Goal: Information Seeking & Learning: Learn about a topic

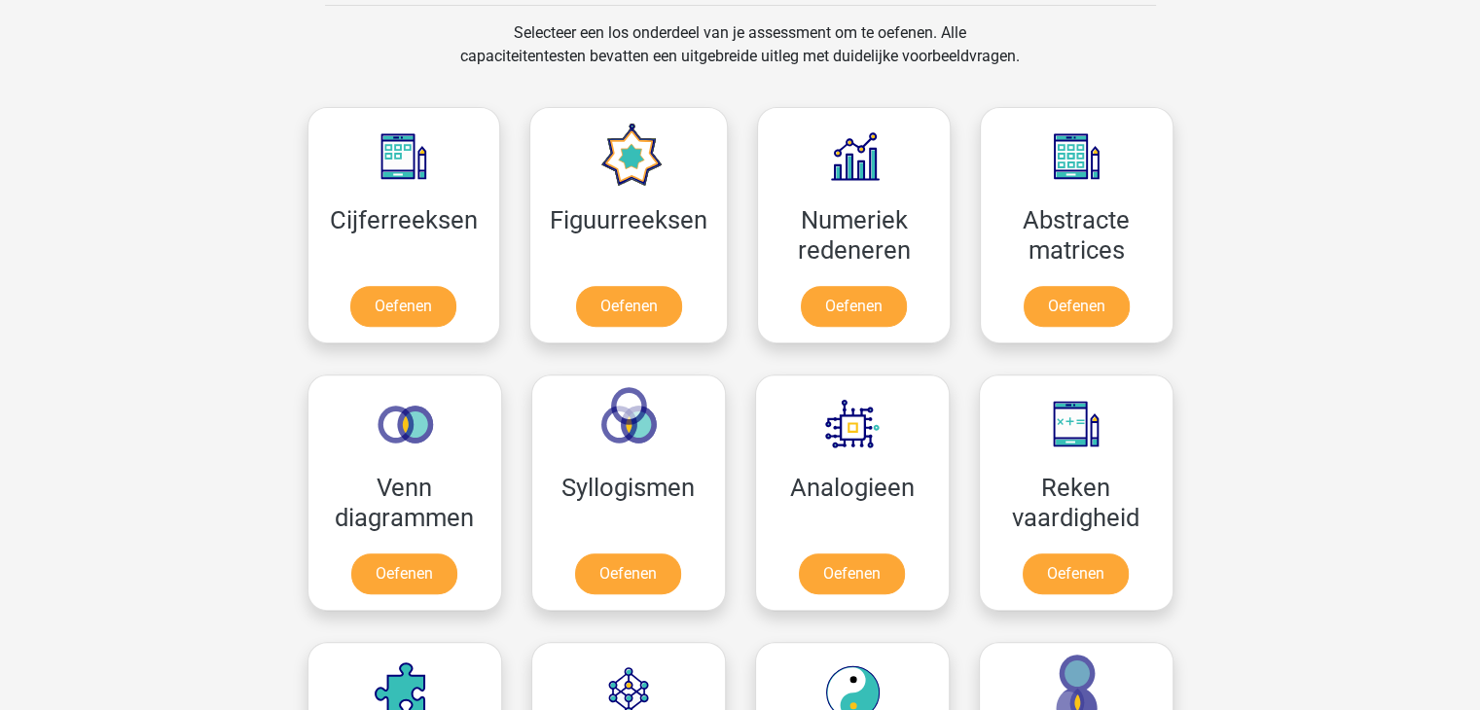
scroll to position [673, 0]
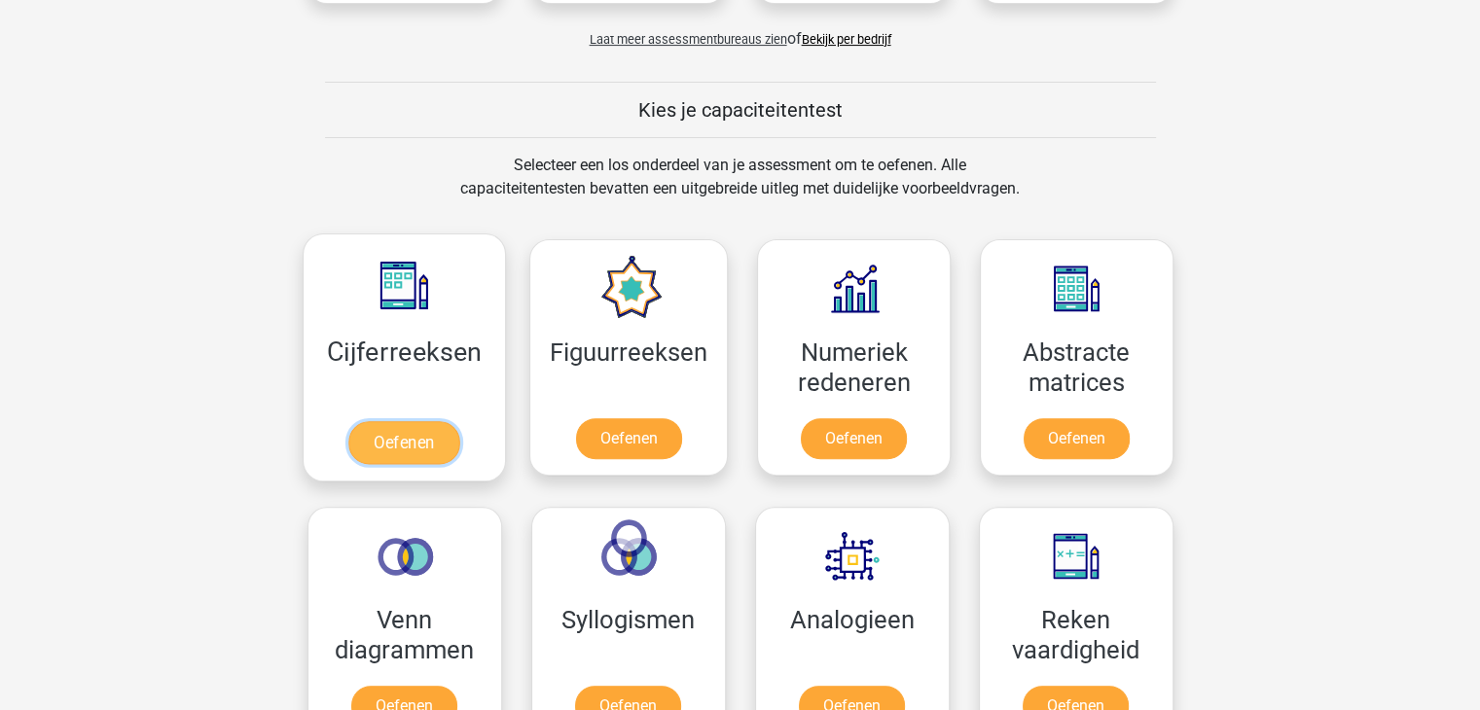
click at [396, 423] on link "Oefenen" at bounding box center [403, 442] width 111 height 43
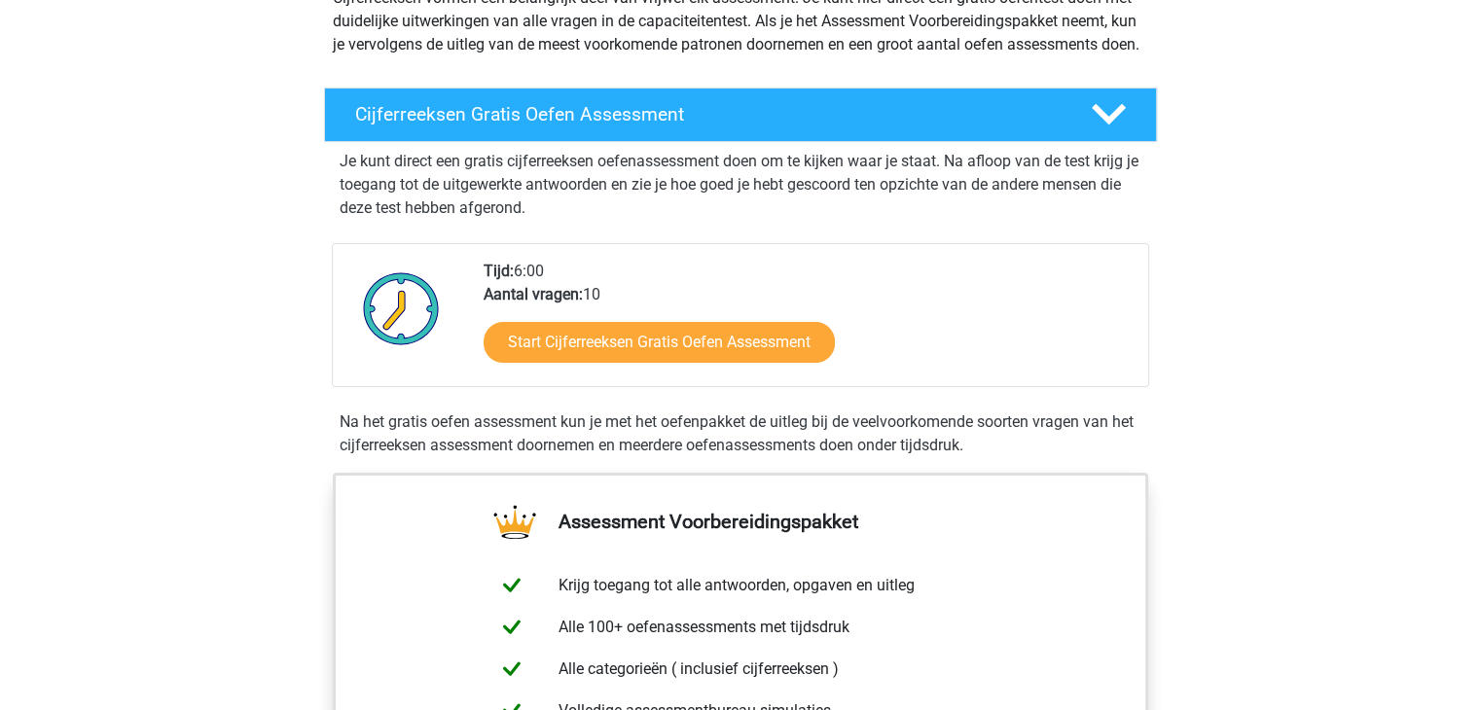
scroll to position [257, 0]
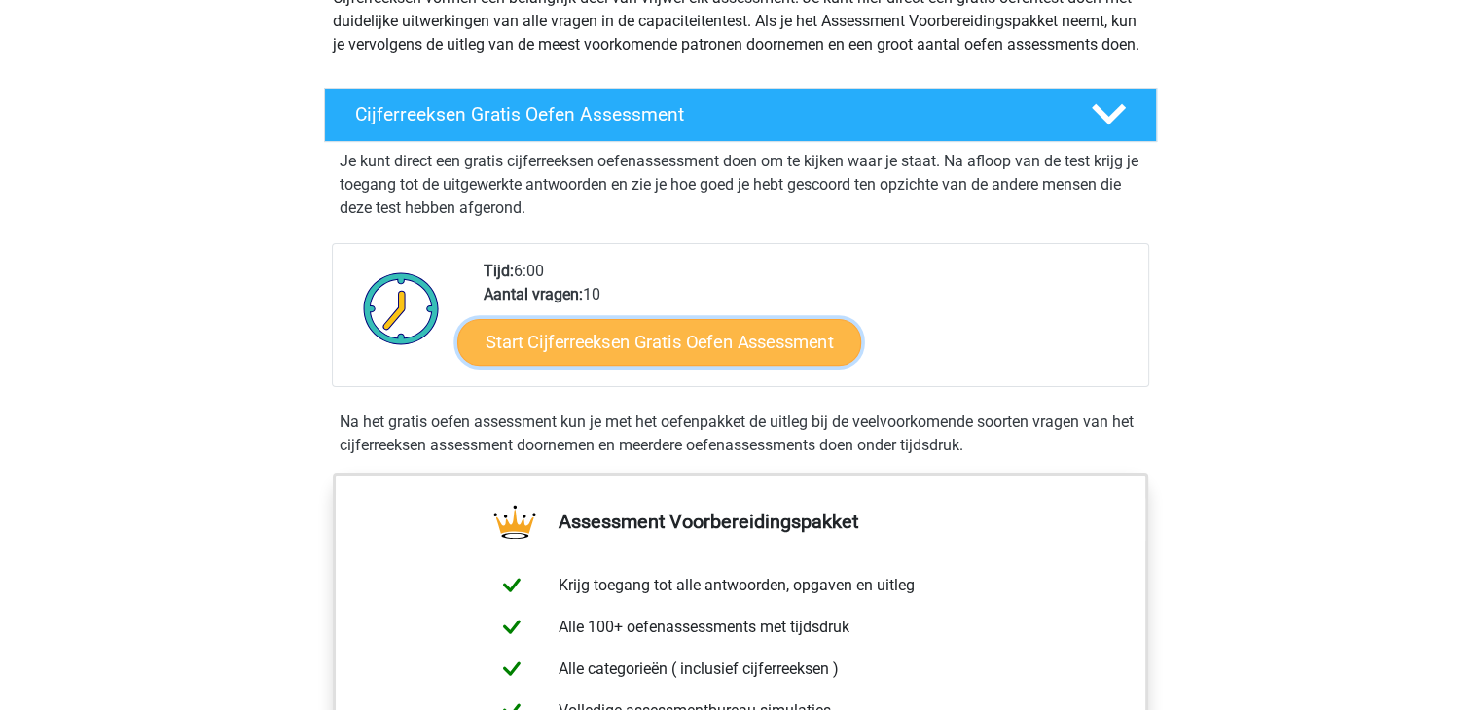
click at [623, 365] on link "Start Cijferreeksen Gratis Oefen Assessment" at bounding box center [659, 341] width 404 height 47
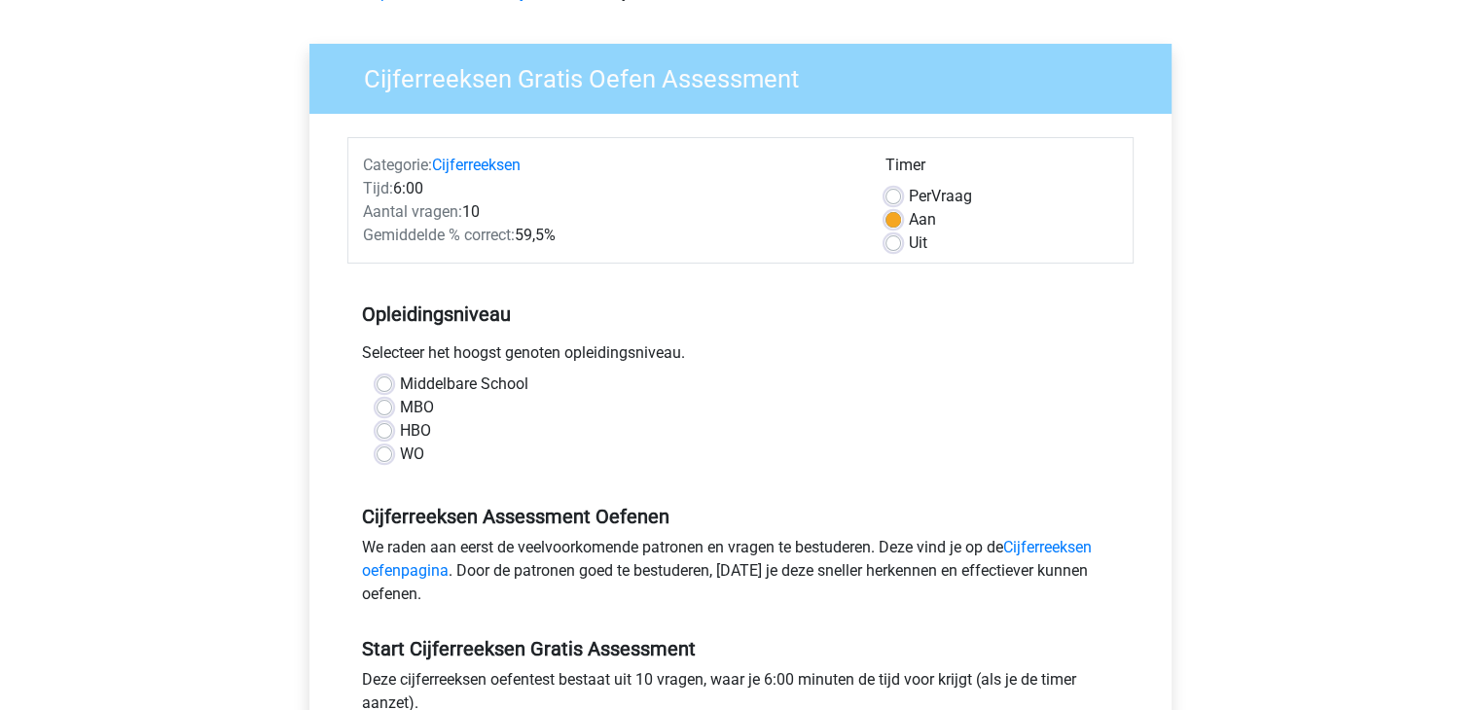
scroll to position [117, 0]
click at [400, 455] on label "WO" at bounding box center [412, 453] width 24 height 23
click at [383, 455] on input "WO" at bounding box center [385, 451] width 16 height 19
radio input "true"
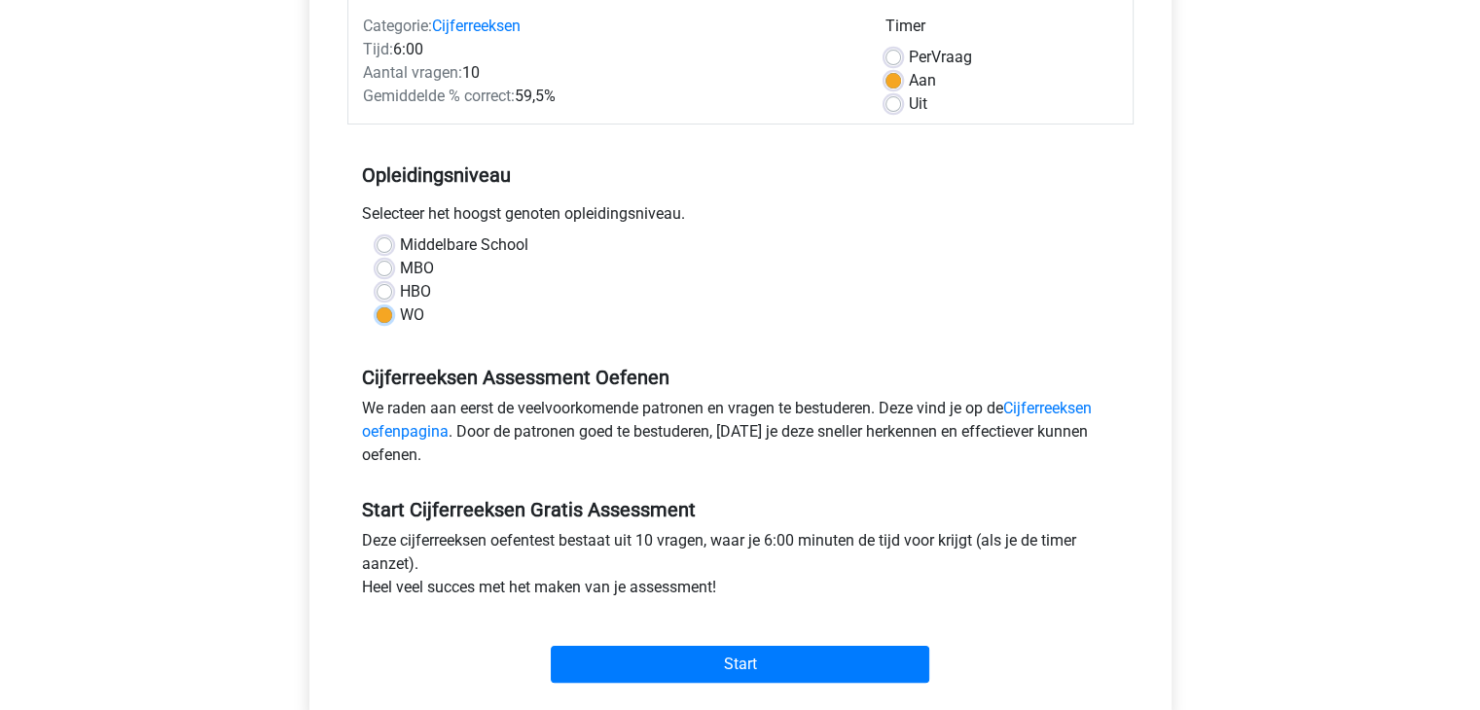
scroll to position [256, 0]
click at [484, 253] on label "Middelbare School" at bounding box center [464, 244] width 128 height 23
click at [392, 252] on input "Middelbare School" at bounding box center [385, 242] width 16 height 19
radio input "true"
click at [400, 246] on label "Middelbare School" at bounding box center [464, 244] width 128 height 23
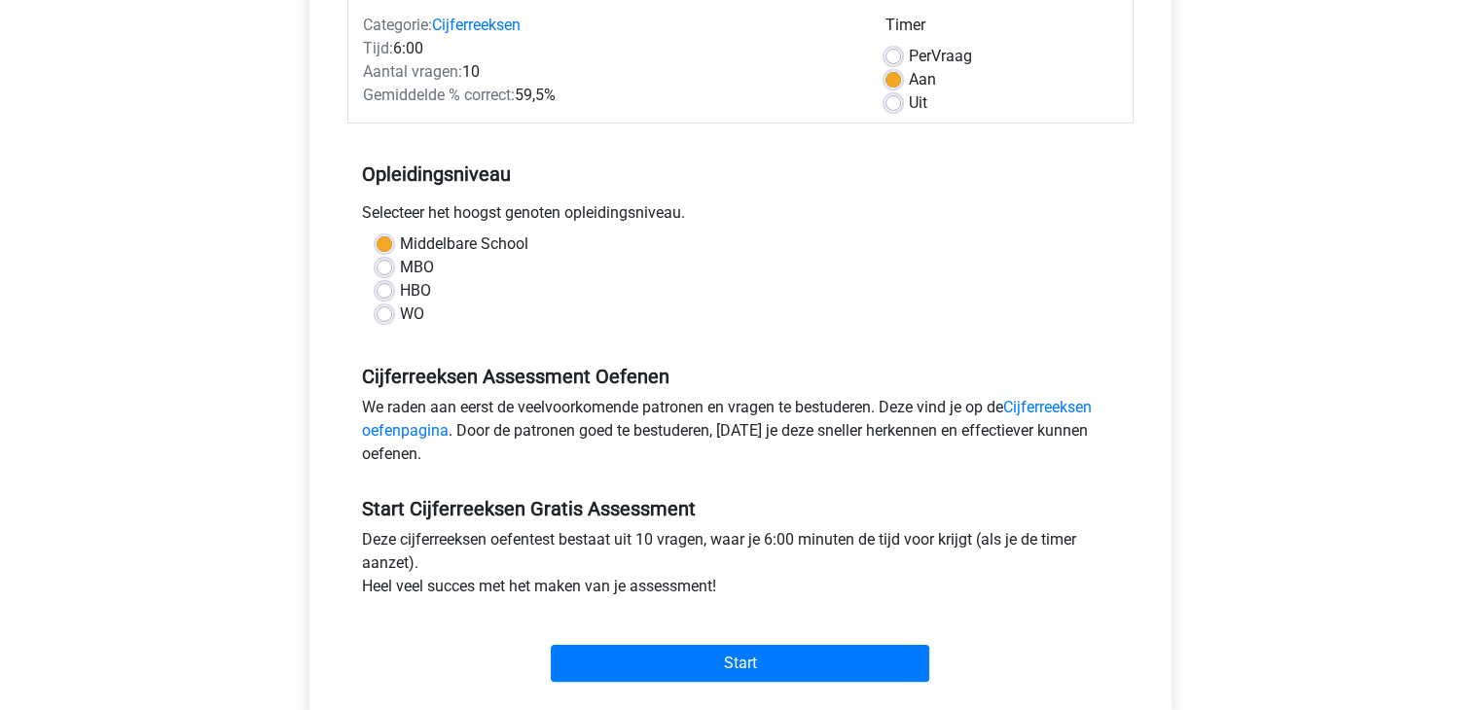
click at [381, 246] on input "Middelbare School" at bounding box center [385, 242] width 16 height 19
click at [400, 312] on label "WO" at bounding box center [412, 314] width 24 height 23
click at [383, 312] on input "WO" at bounding box center [385, 312] width 16 height 19
radio input "true"
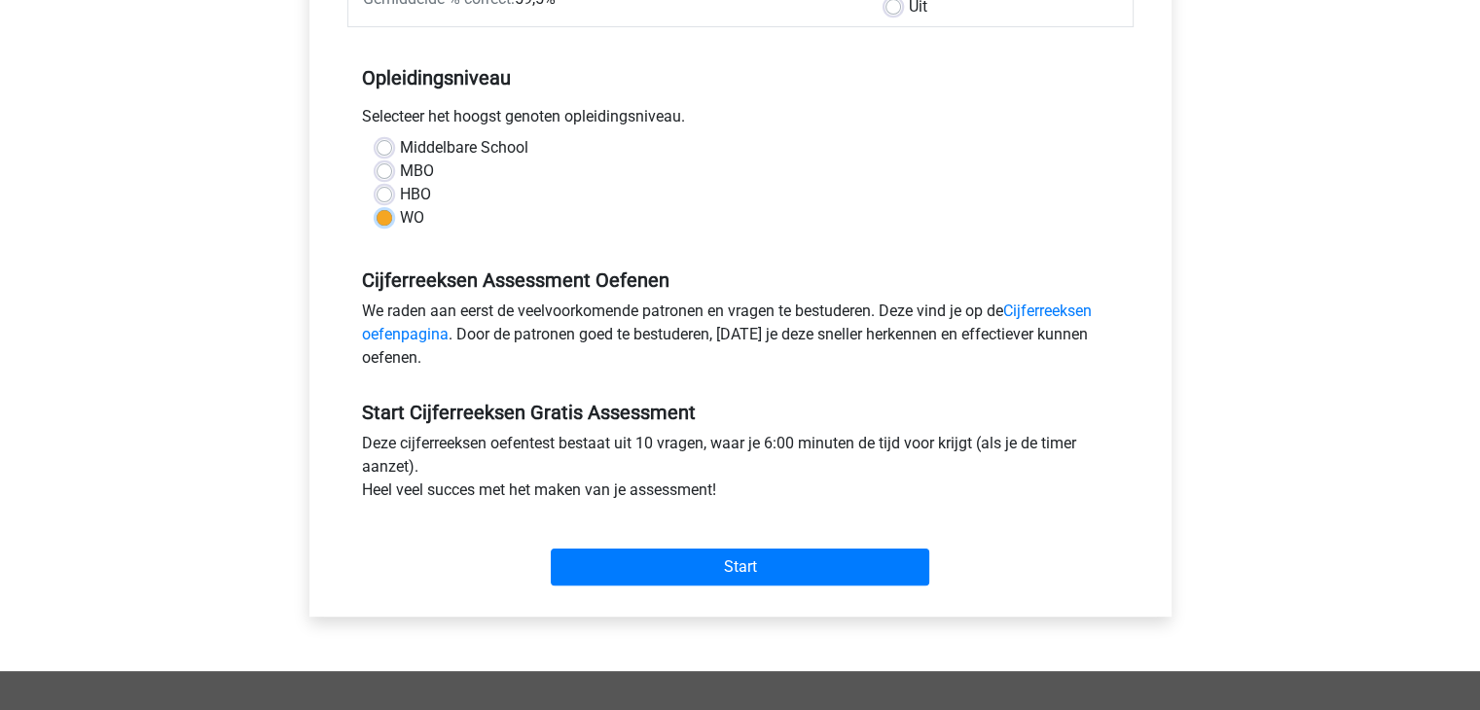
scroll to position [353, 0]
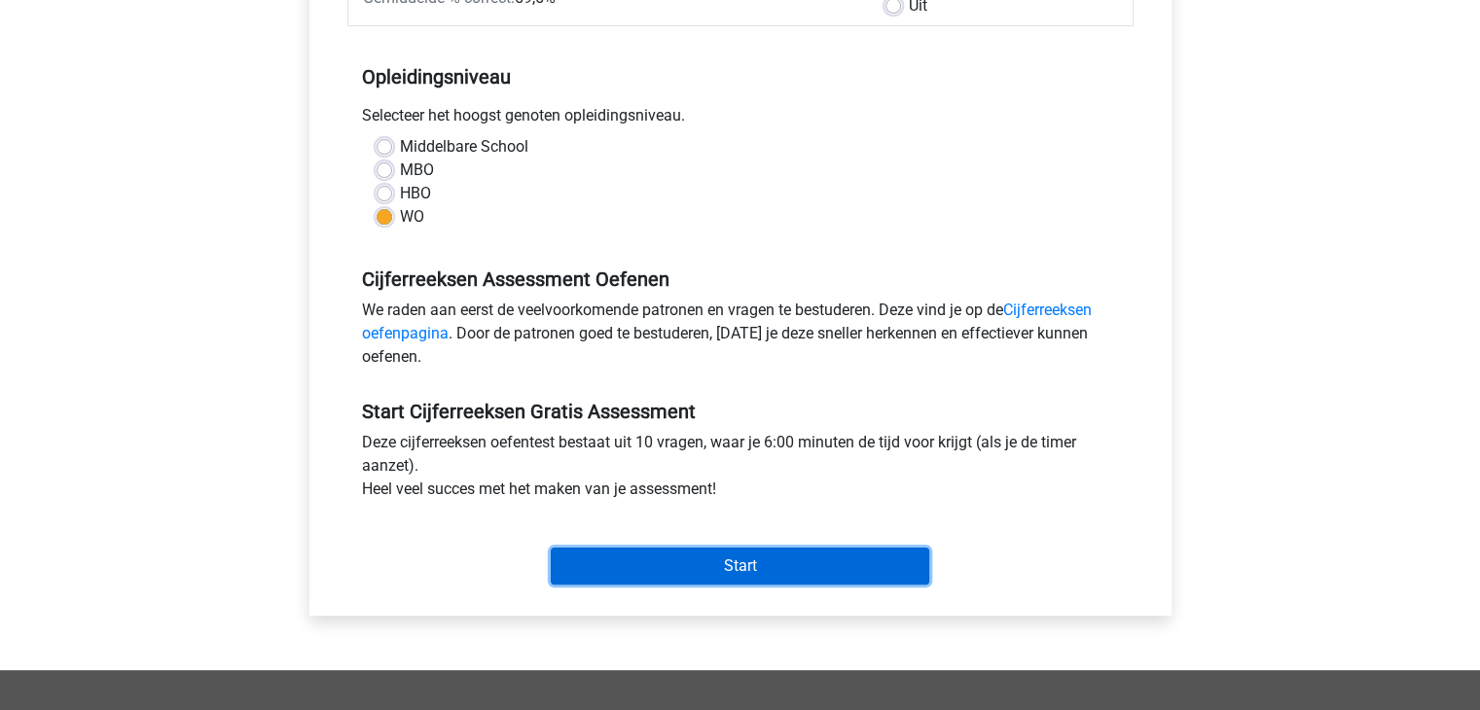
click at [848, 550] on input "Start" at bounding box center [740, 566] width 379 height 37
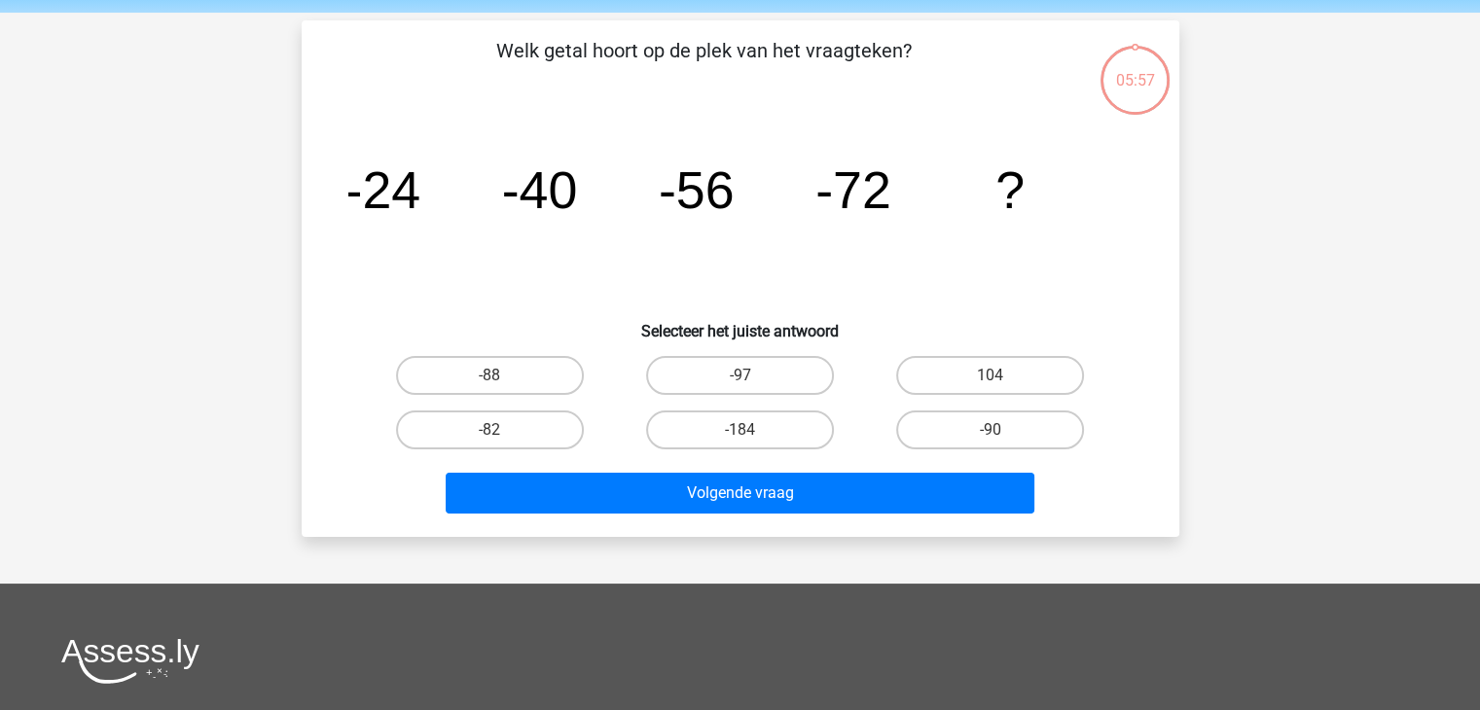
scroll to position [70, 0]
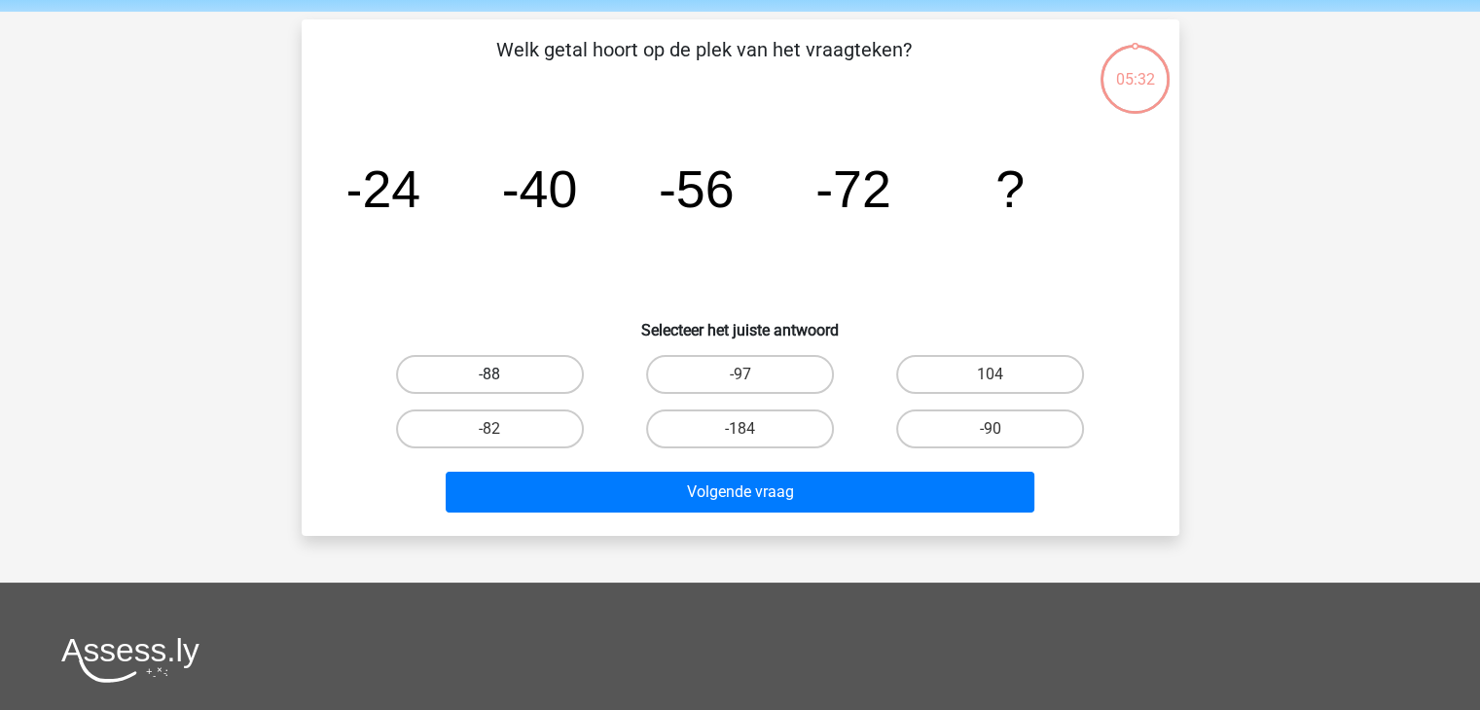
click at [538, 383] on label "-88" at bounding box center [490, 374] width 188 height 39
click at [502, 383] on input "-88" at bounding box center [495, 381] width 13 height 13
radio input "true"
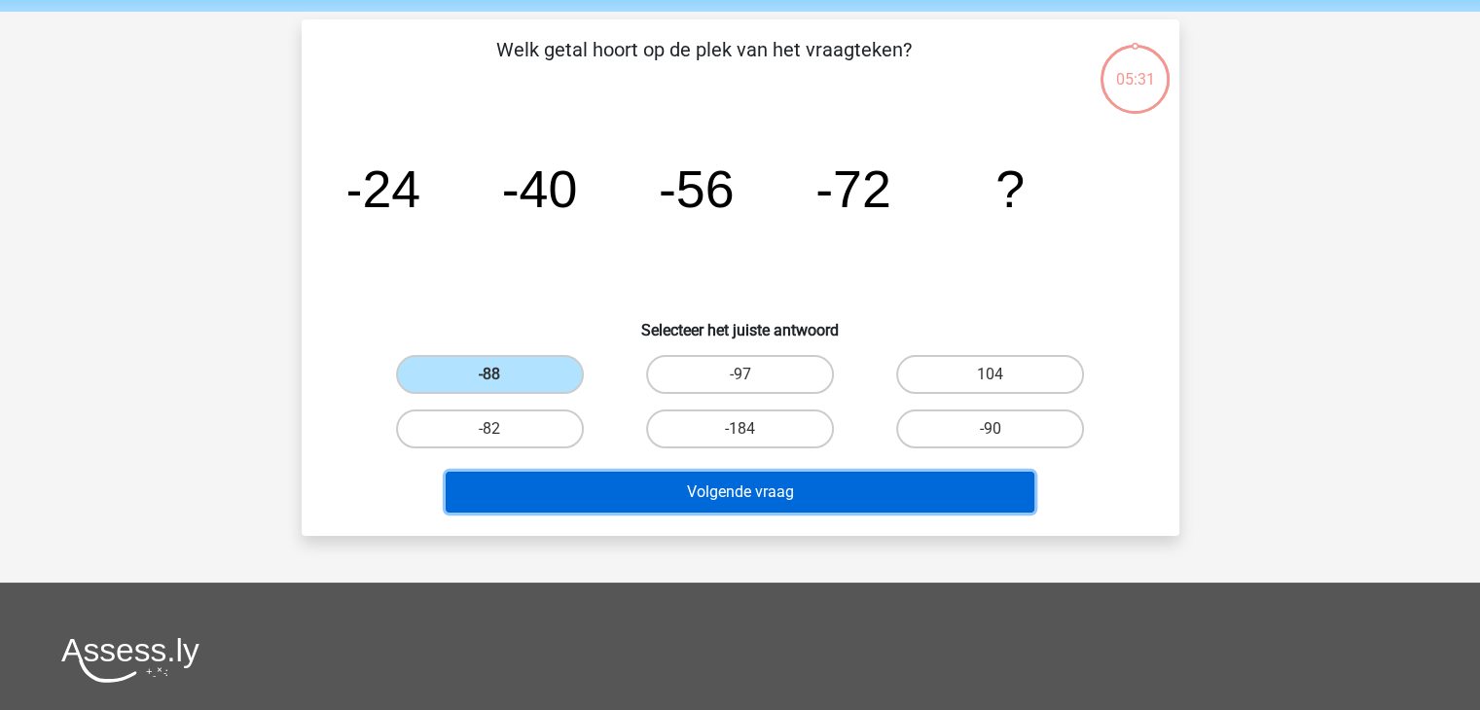
click at [628, 486] on button "Volgende vraag" at bounding box center [740, 492] width 589 height 41
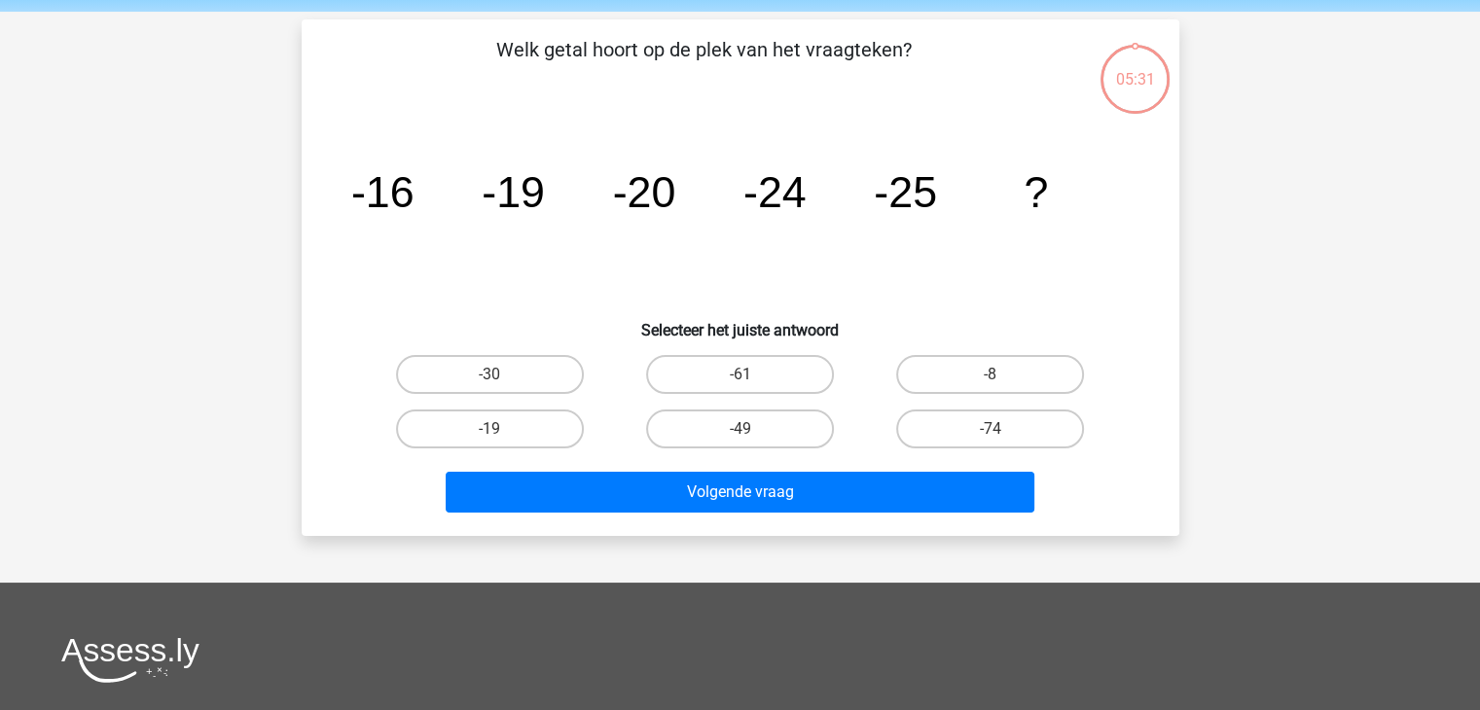
scroll to position [90, 0]
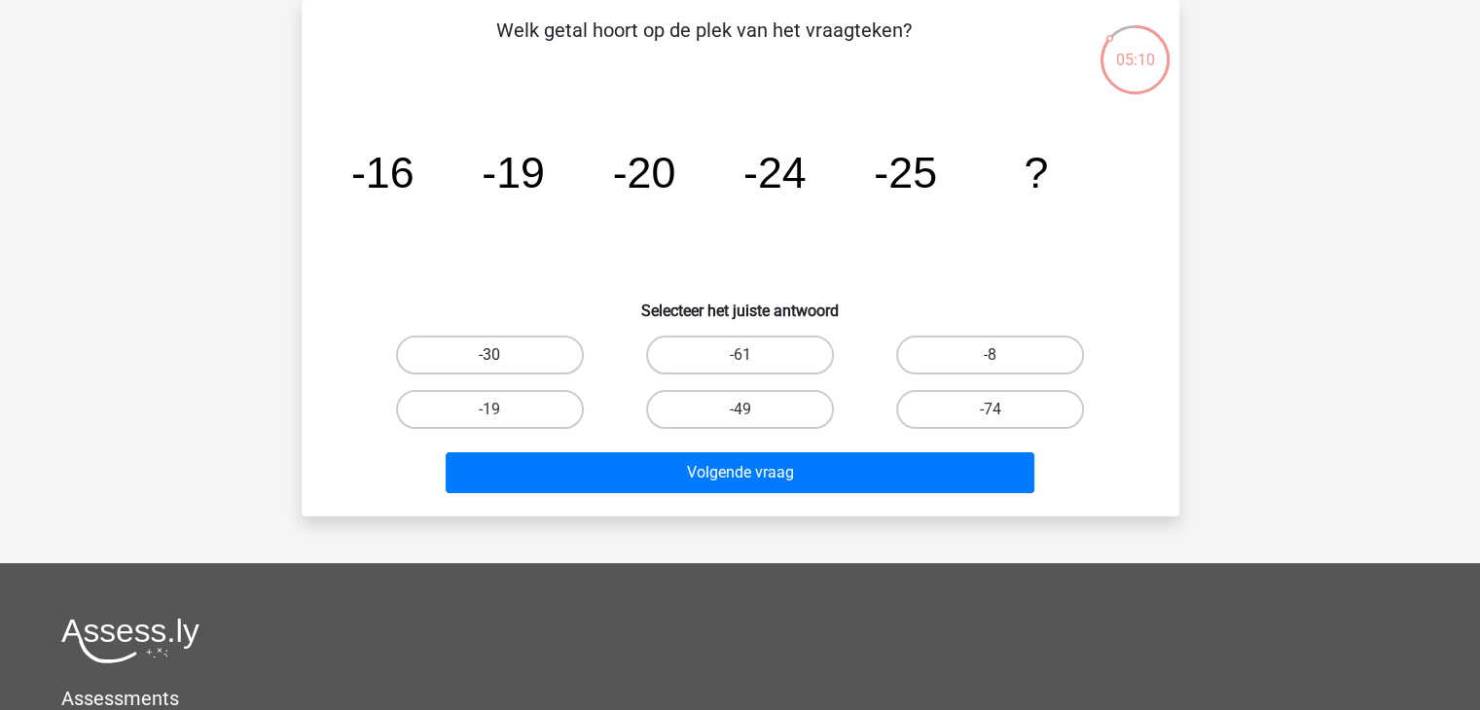
click at [513, 359] on label "-30" at bounding box center [490, 355] width 188 height 39
click at [502, 359] on input "-30" at bounding box center [495, 361] width 13 height 13
radio input "true"
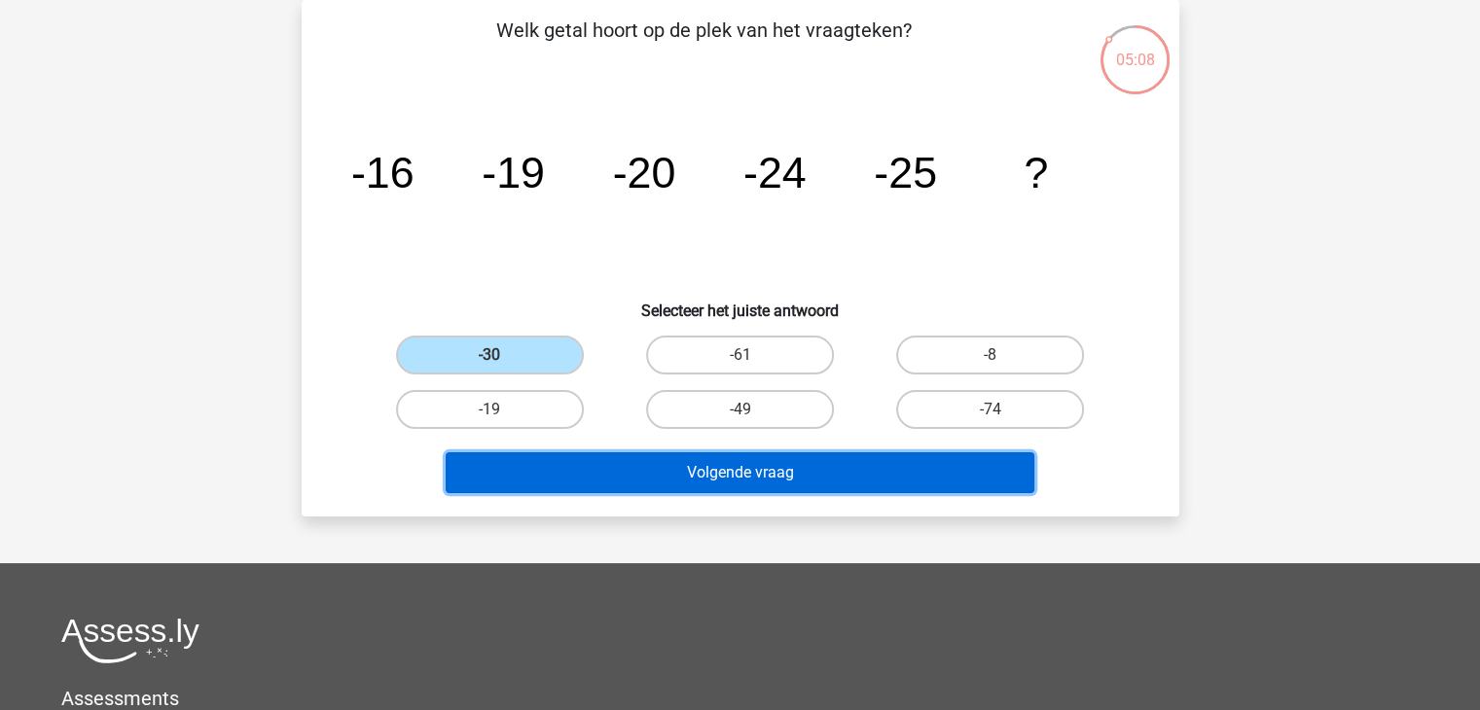
click at [620, 474] on button "Volgende vraag" at bounding box center [740, 472] width 589 height 41
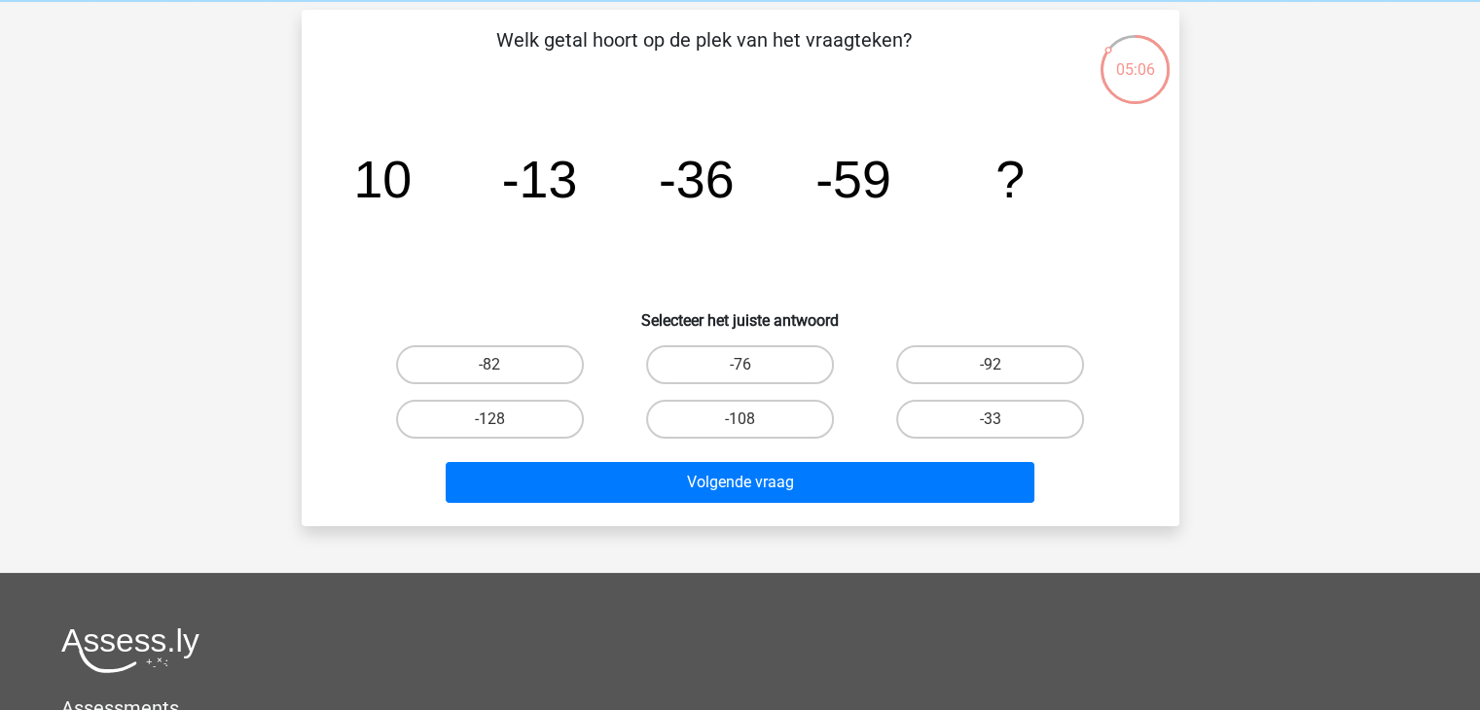
scroll to position [82, 0]
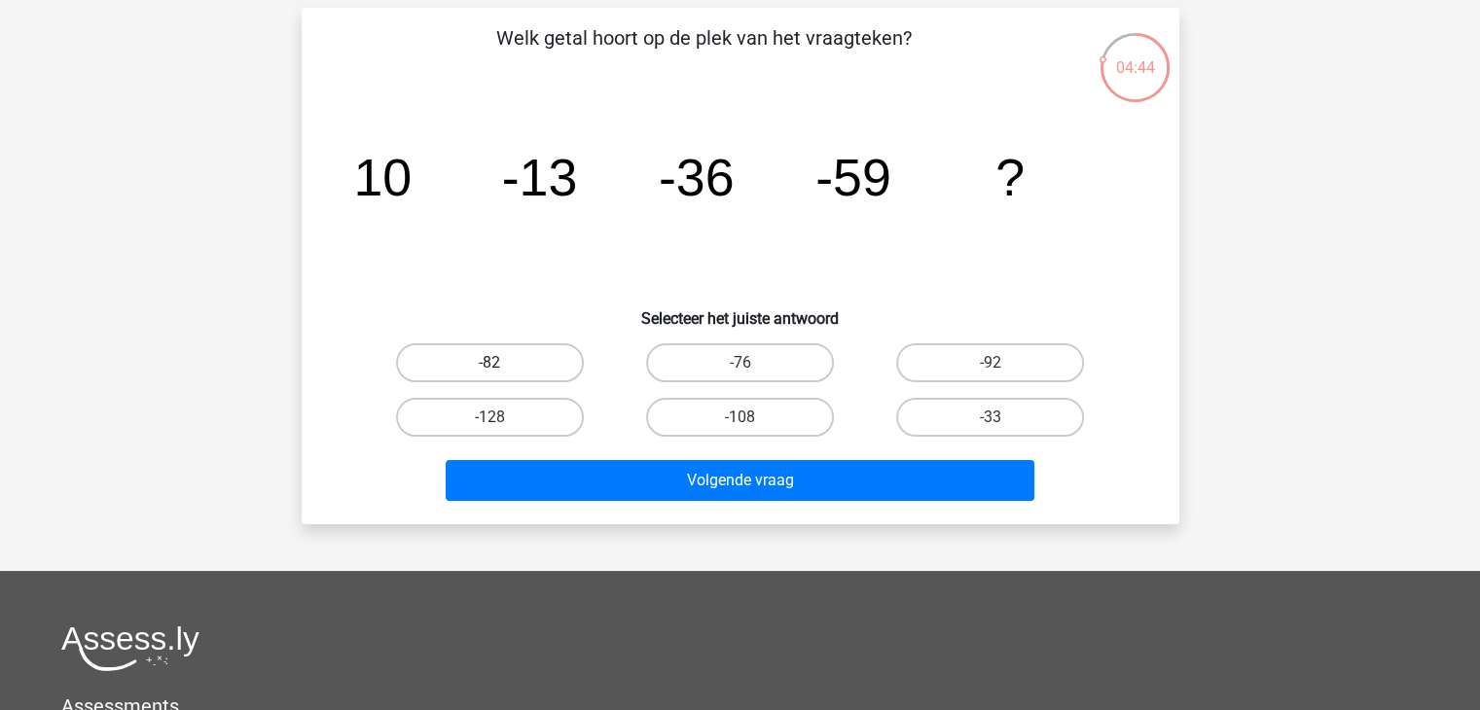
click at [565, 364] on label "-82" at bounding box center [490, 363] width 188 height 39
click at [502, 364] on input "-82" at bounding box center [495, 369] width 13 height 13
radio input "true"
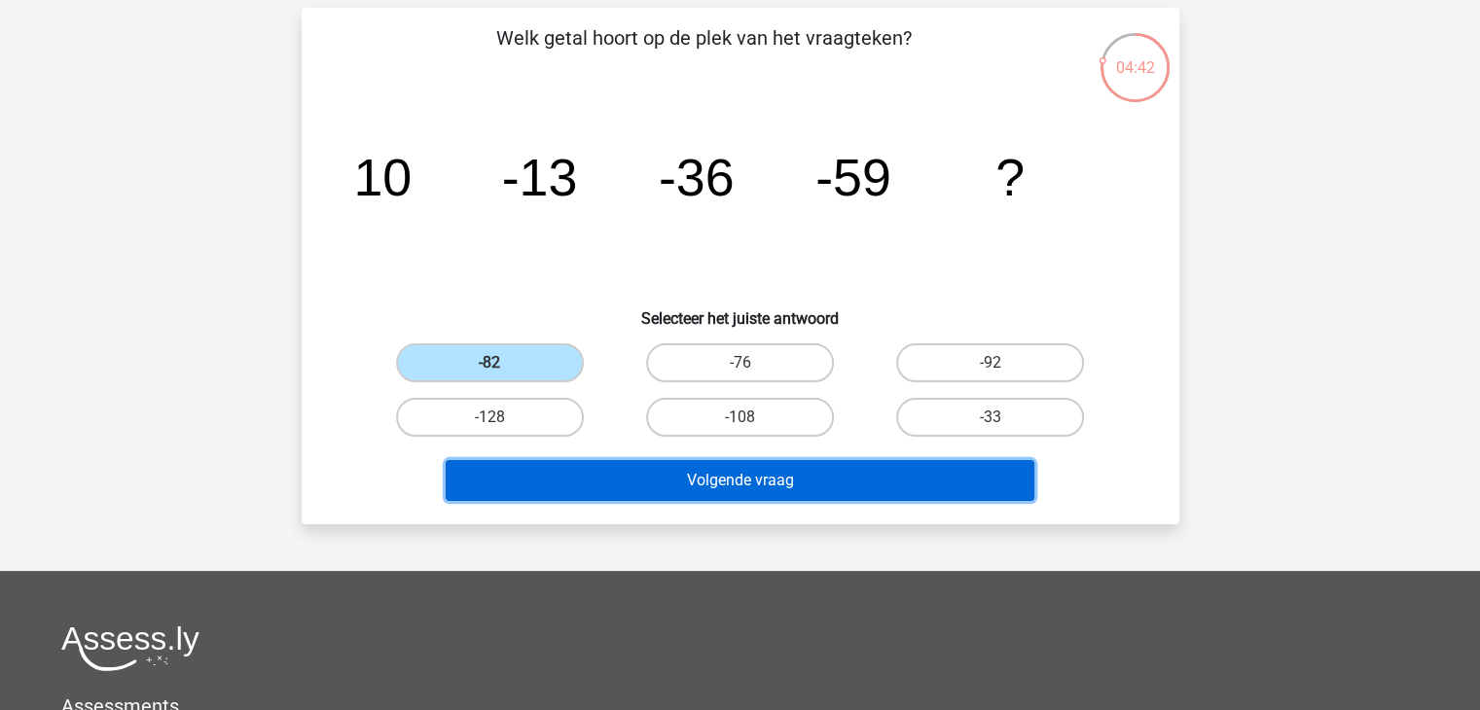
click at [640, 478] on button "Volgende vraag" at bounding box center [740, 480] width 589 height 41
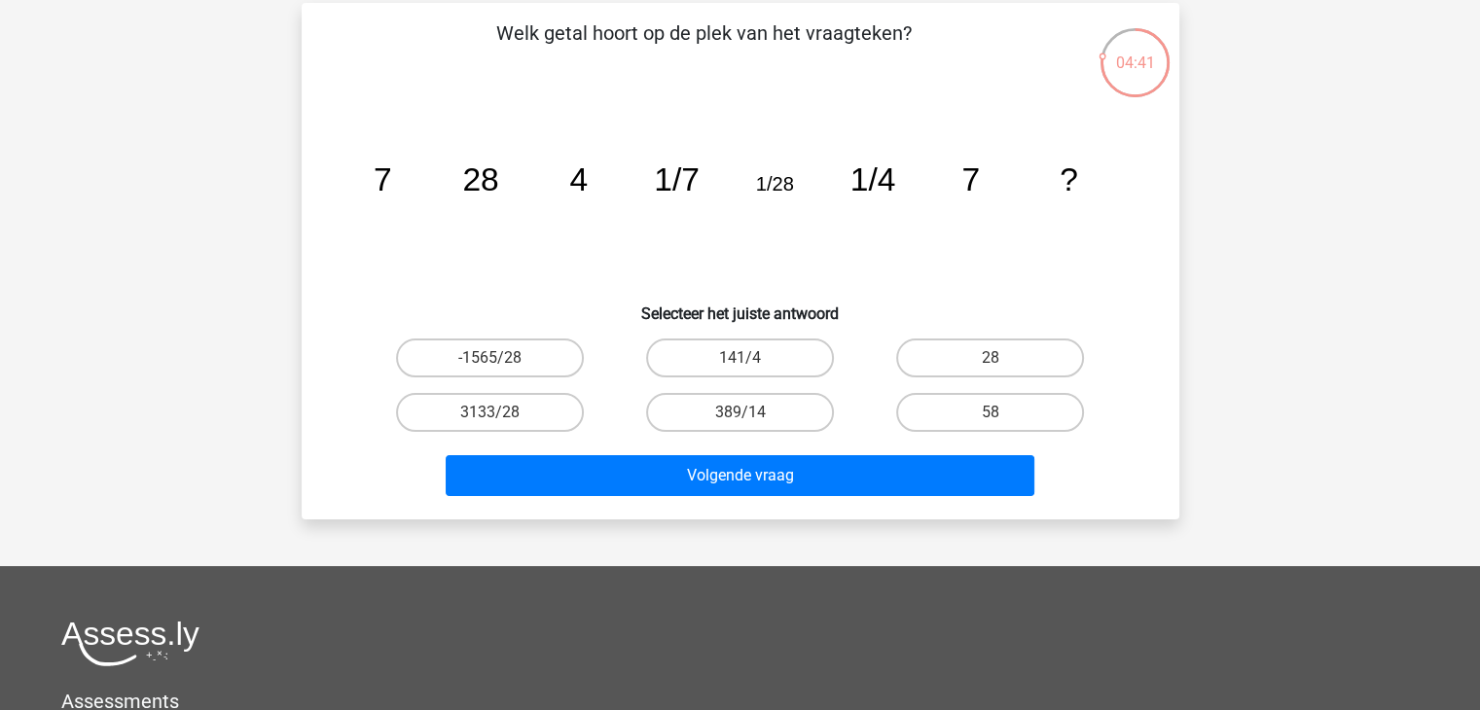
scroll to position [90, 0]
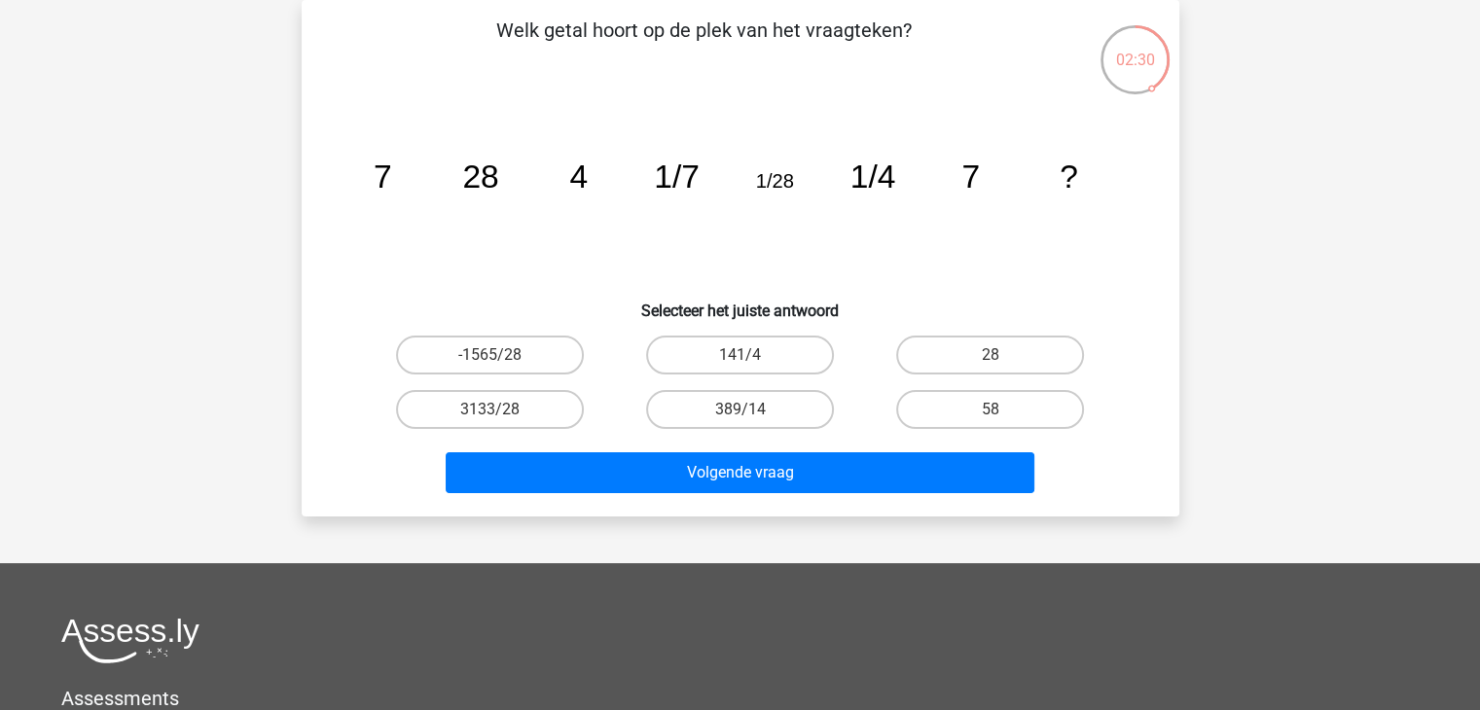
click at [993, 355] on input "28" at bounding box center [997, 361] width 13 height 13
radio input "true"
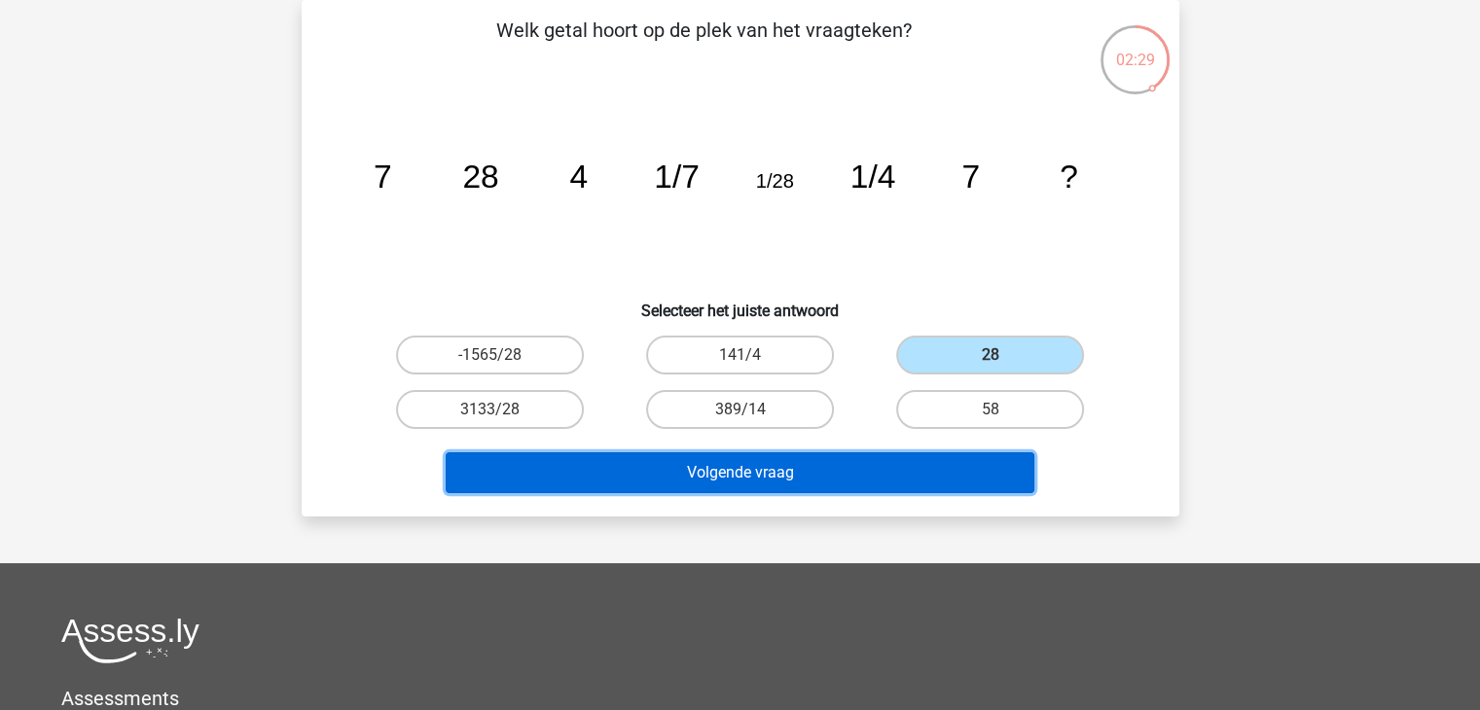
click at [811, 476] on button "Volgende vraag" at bounding box center [740, 472] width 589 height 41
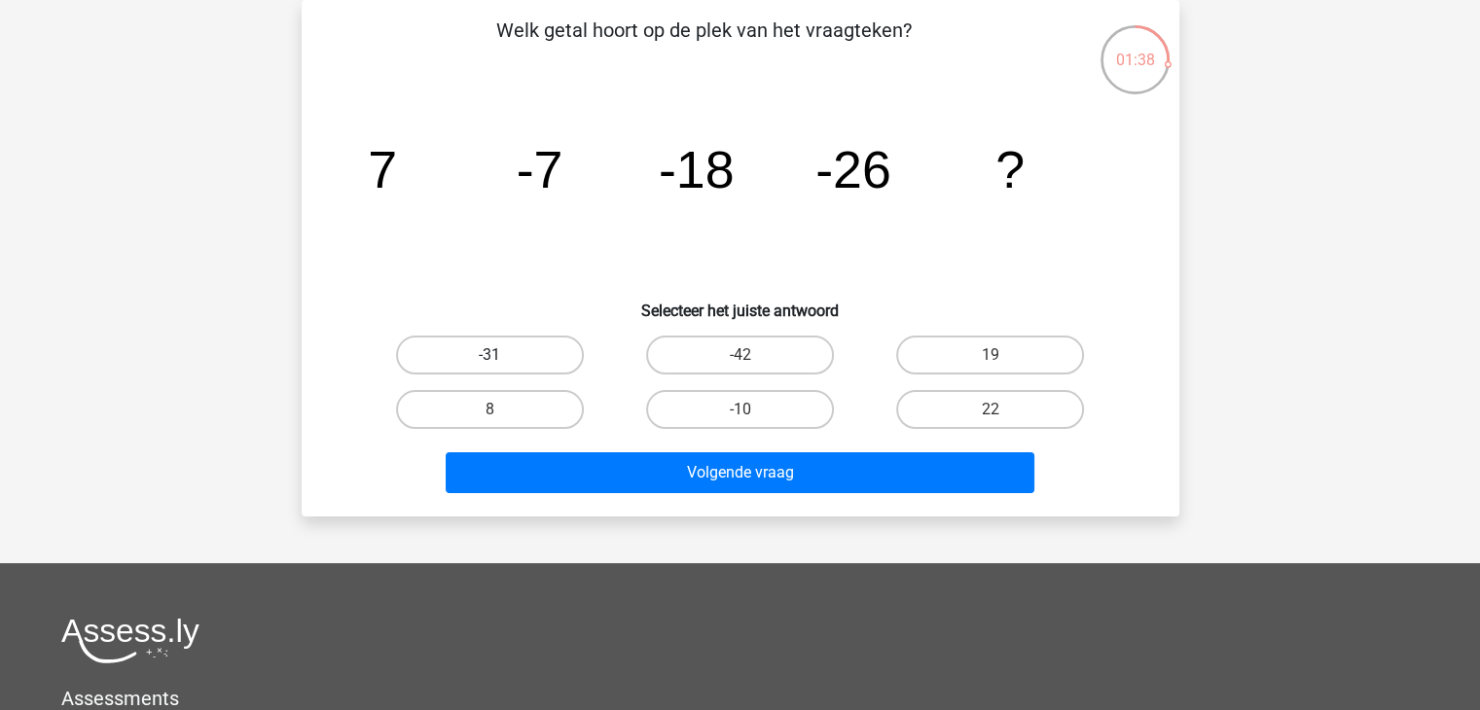
click at [564, 340] on label "-31" at bounding box center [490, 355] width 188 height 39
click at [502, 355] on input "-31" at bounding box center [495, 361] width 13 height 13
radio input "true"
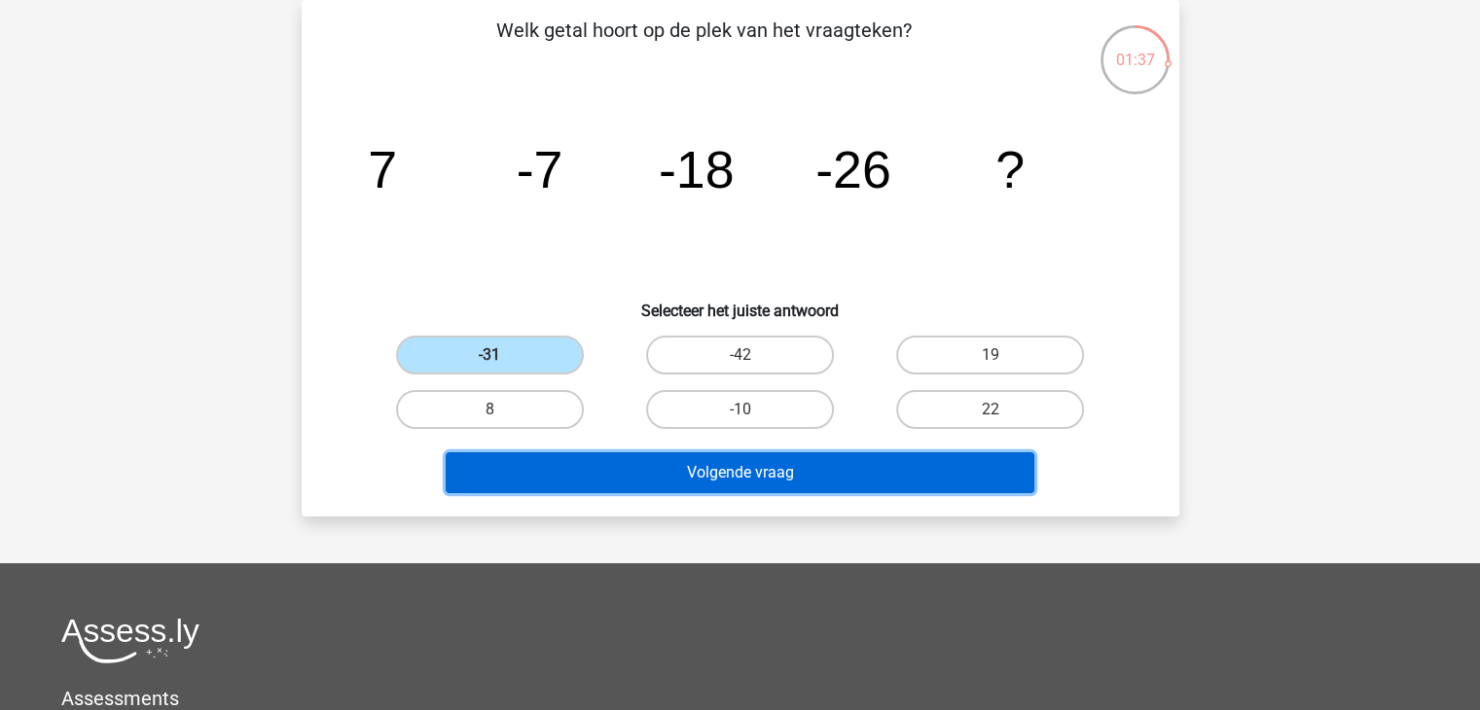
click at [653, 468] on button "Volgende vraag" at bounding box center [740, 472] width 589 height 41
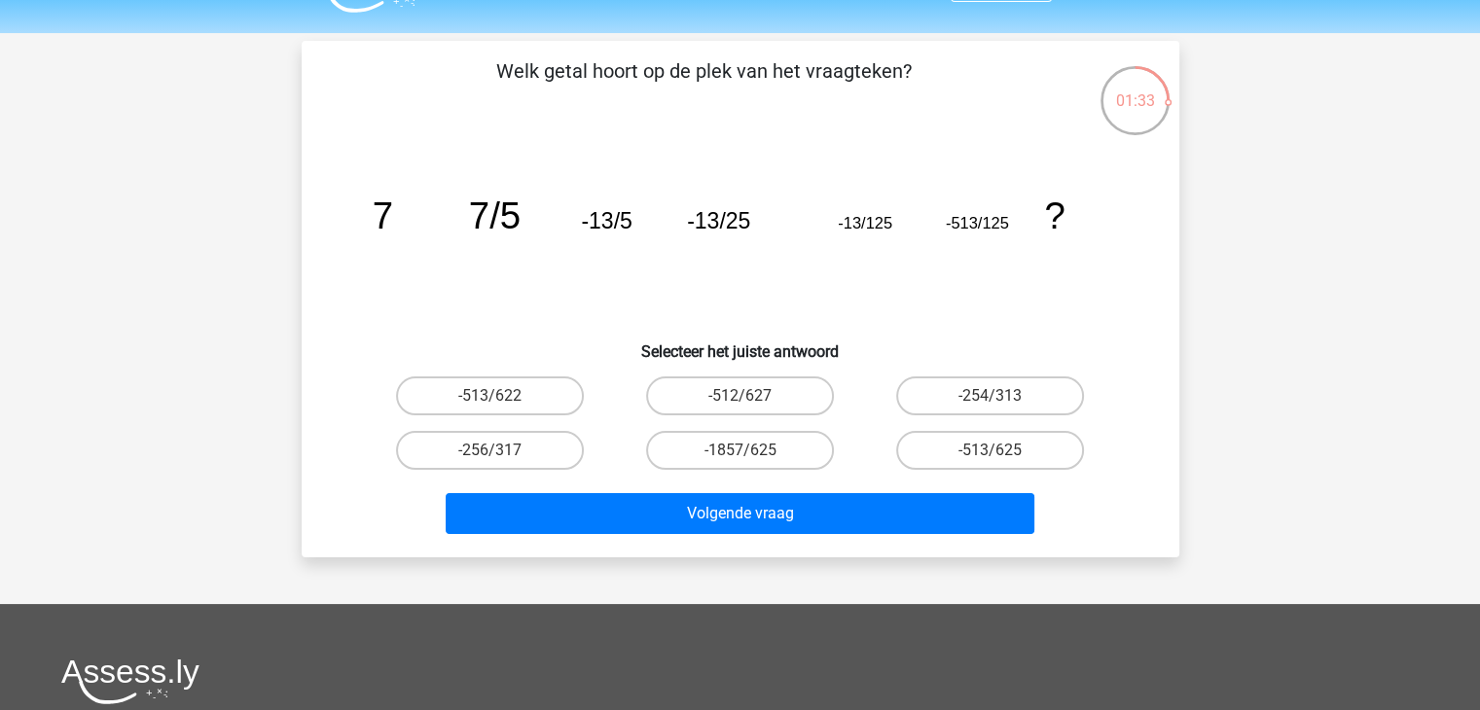
scroll to position [51, 0]
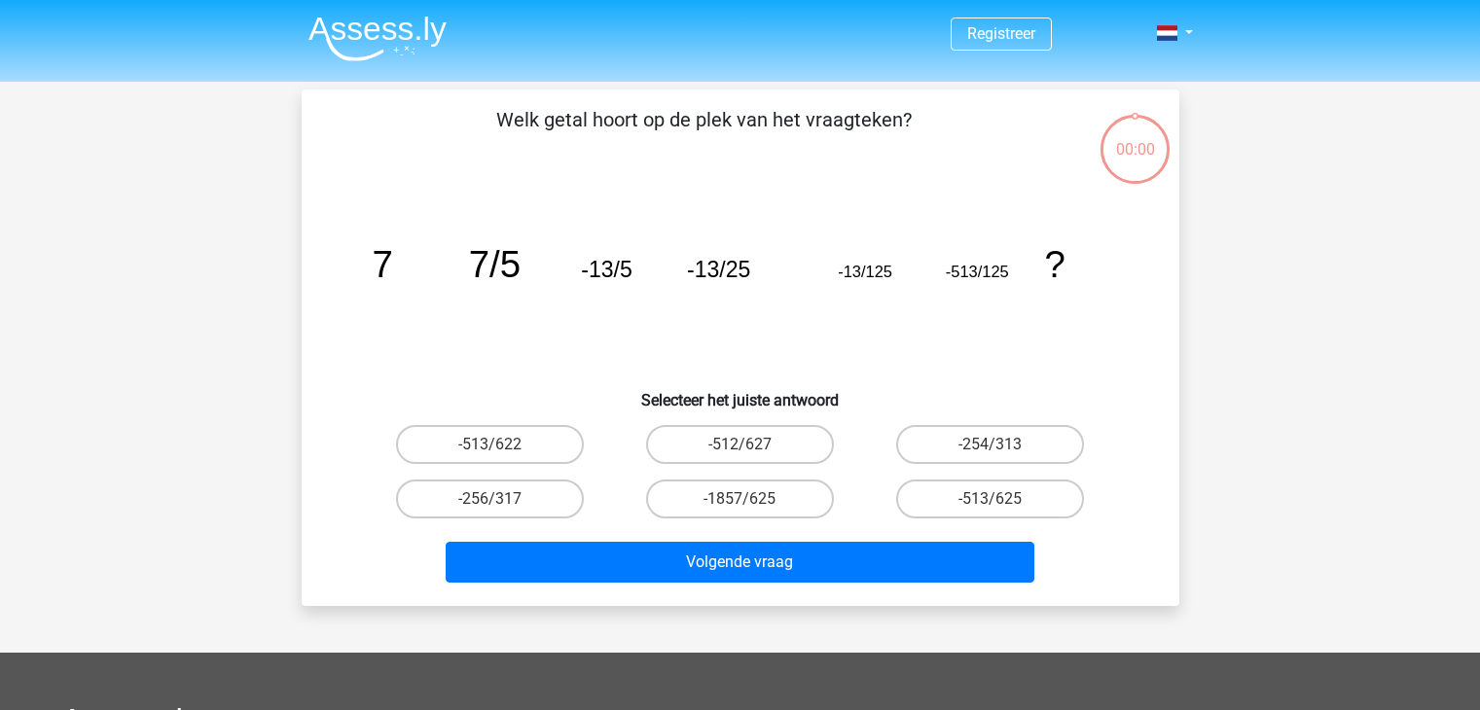
scroll to position [51, 0]
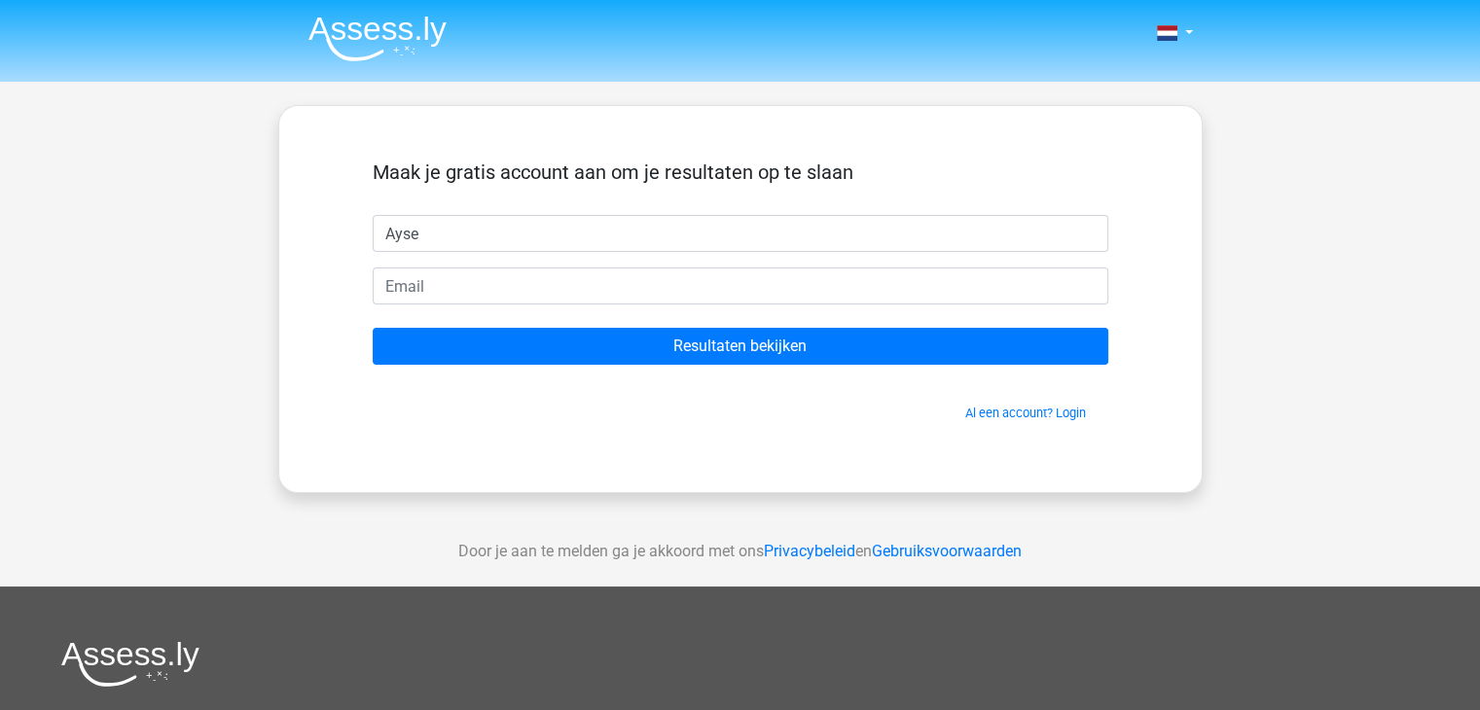
type input "Ayse"
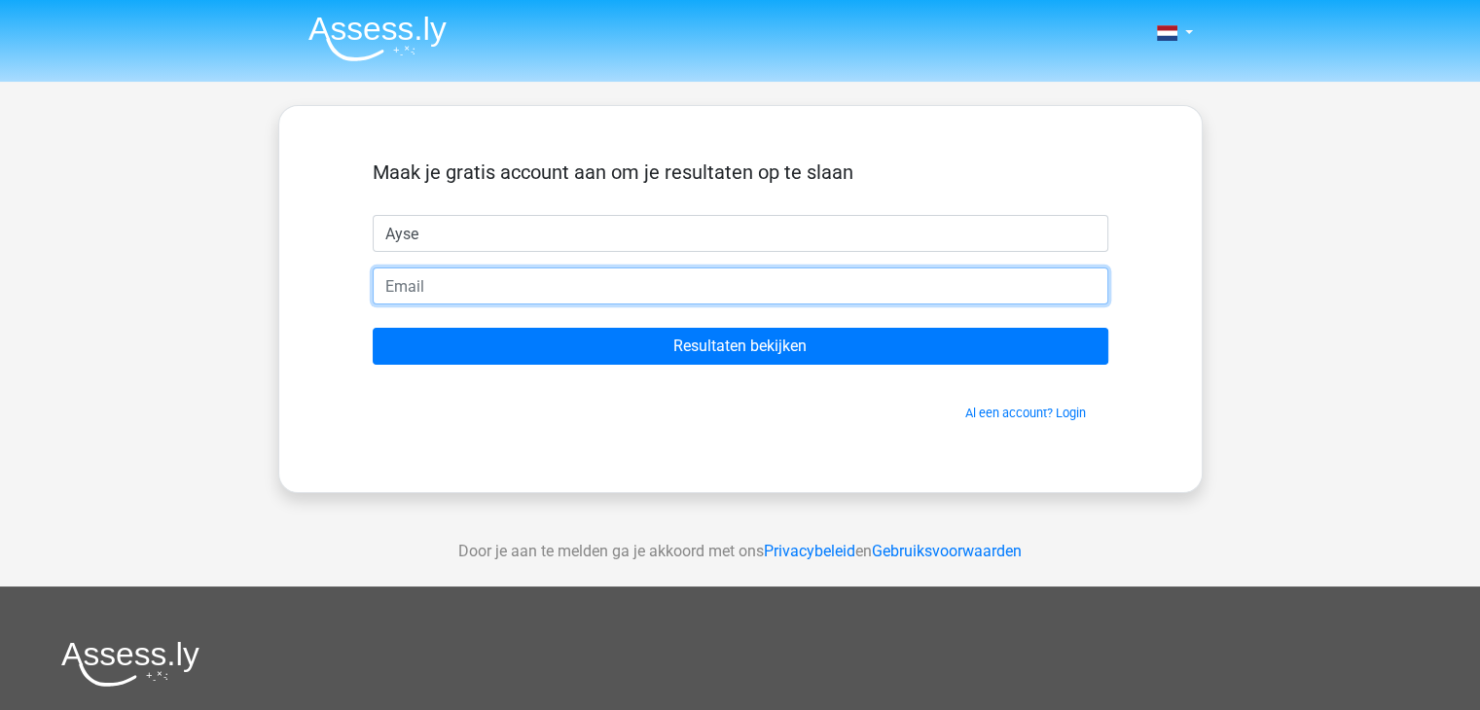
click at [468, 284] on input "email" at bounding box center [741, 286] width 736 height 37
type input "[EMAIL_ADDRESS][DOMAIN_NAME]"
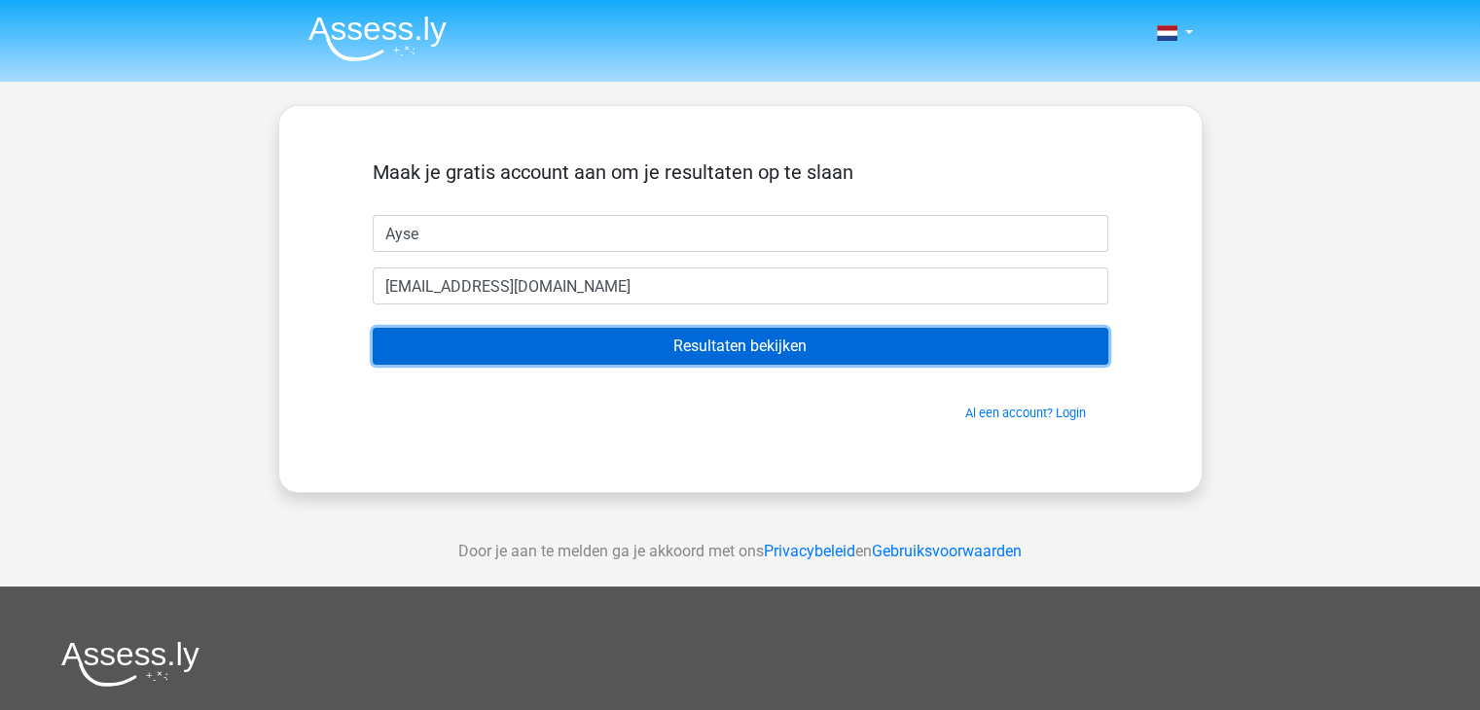
click at [547, 347] on input "Resultaten bekijken" at bounding box center [741, 346] width 736 height 37
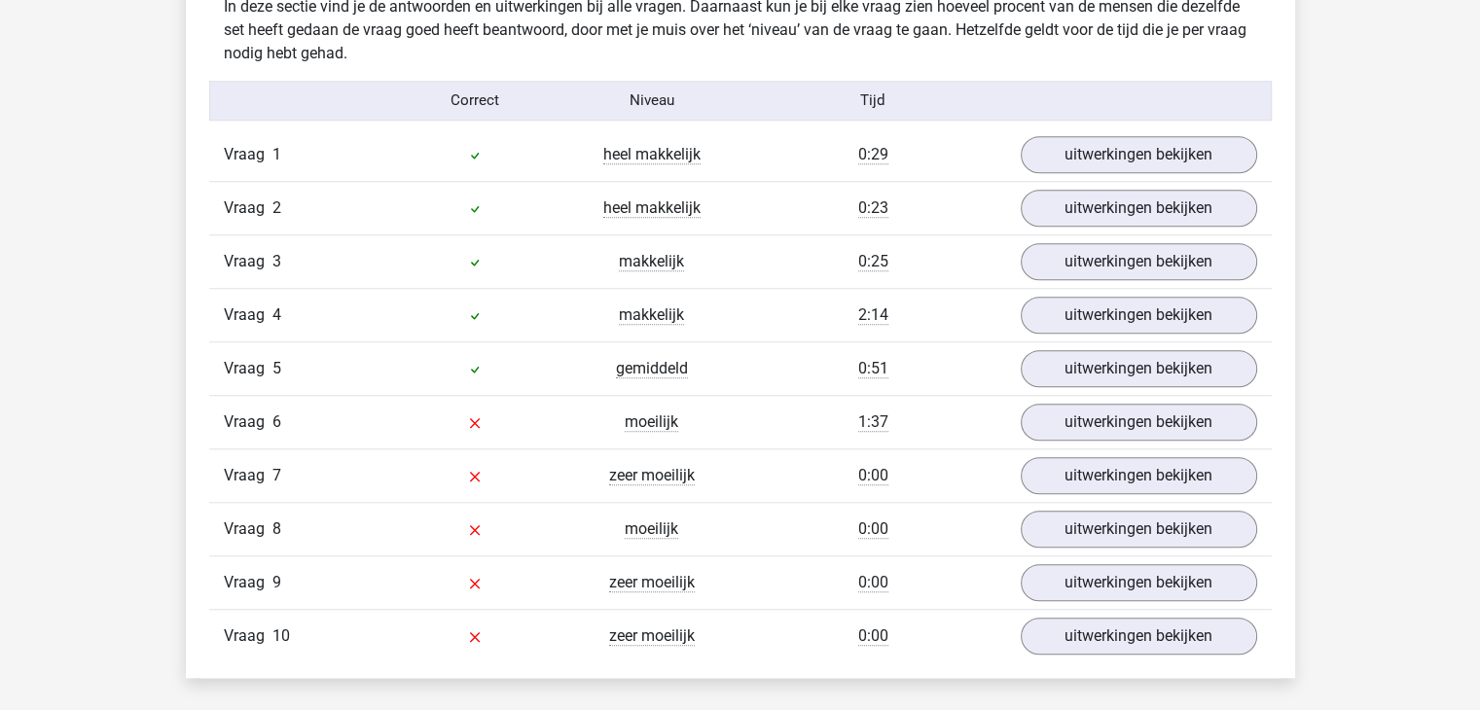
scroll to position [1553, 0]
click at [1106, 414] on link "uitwerkingen bekijken" at bounding box center [1137, 420] width 271 height 43
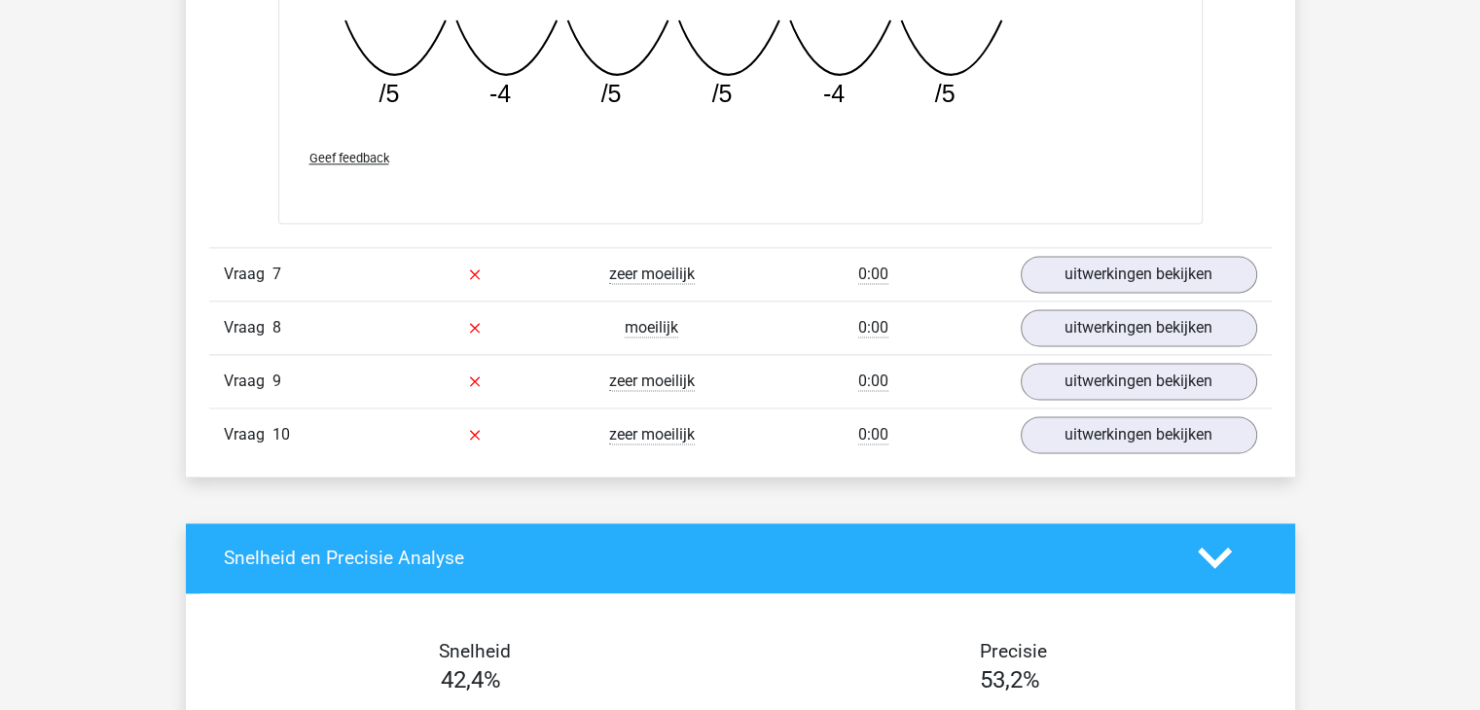
scroll to position [2604, 0]
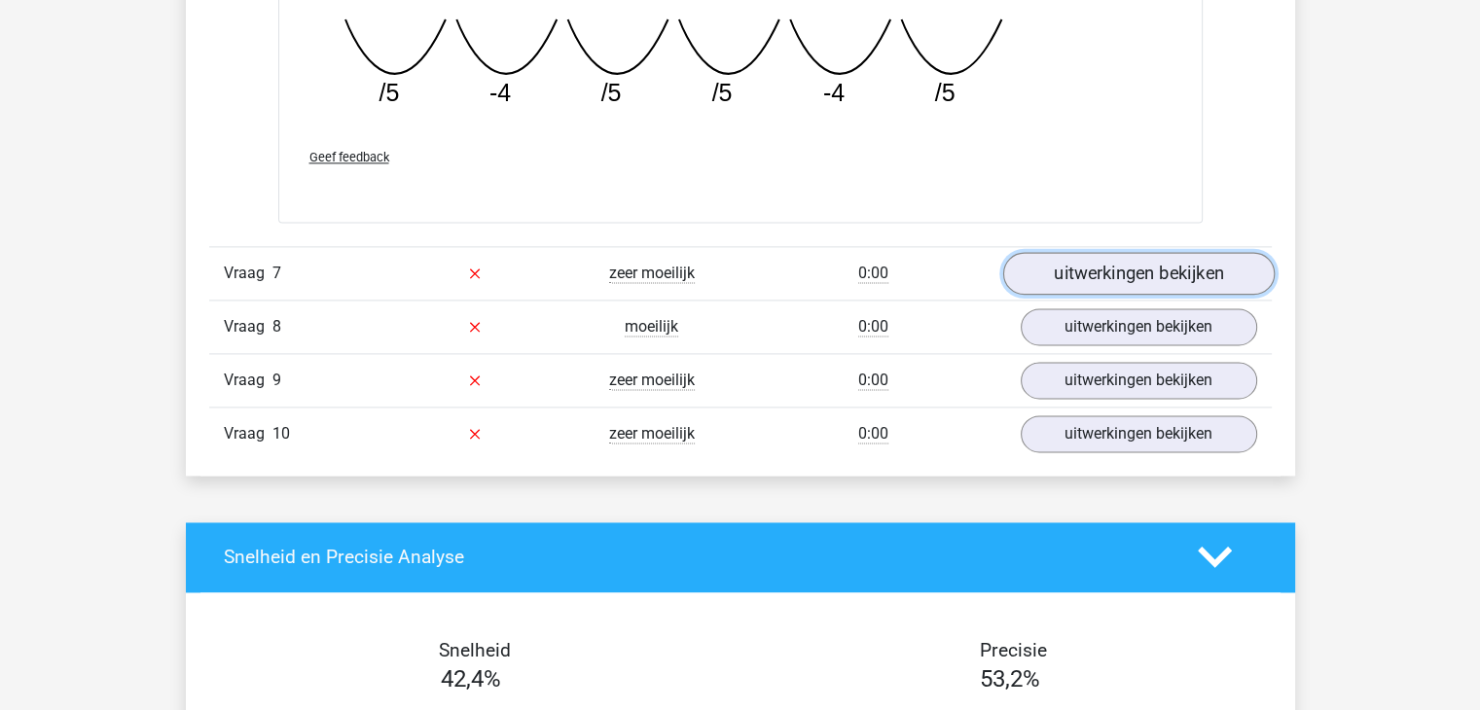
click at [1123, 252] on link "uitwerkingen bekijken" at bounding box center [1137, 273] width 271 height 43
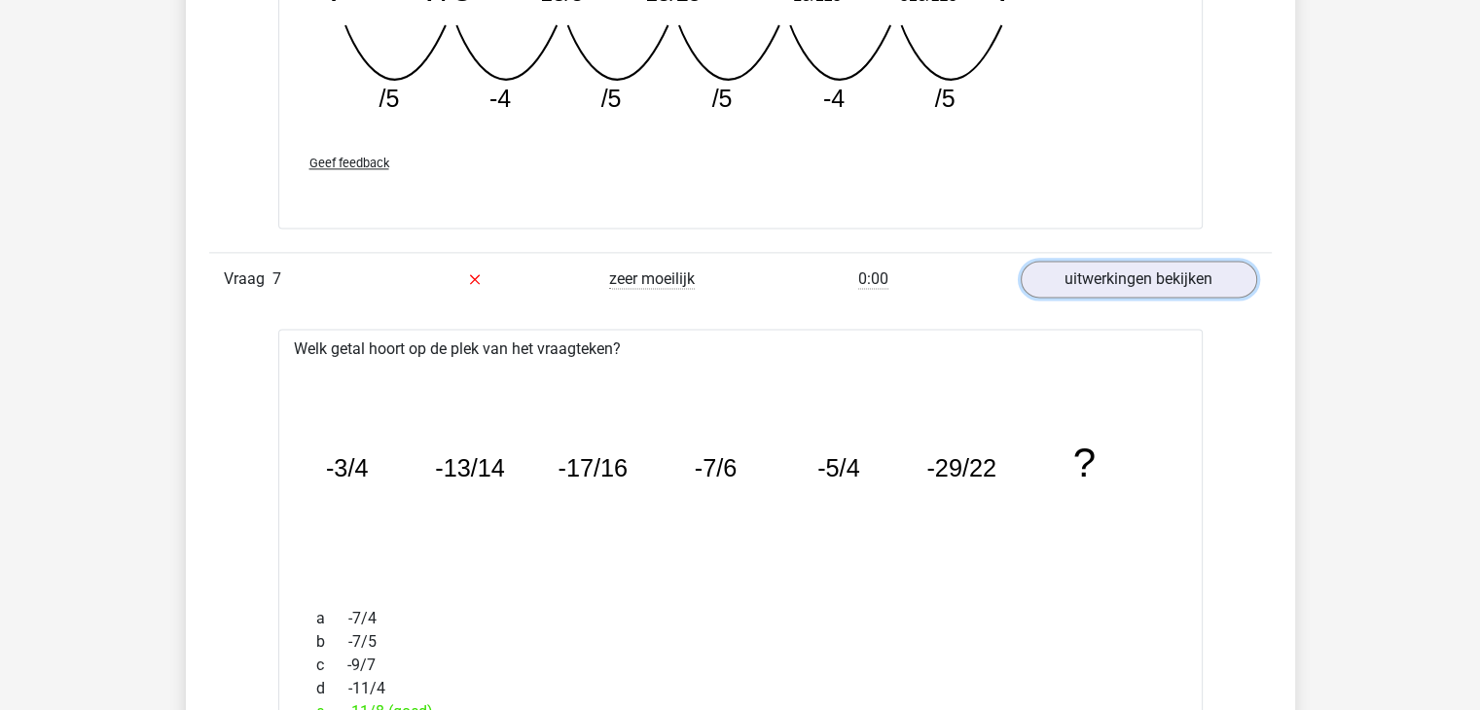
scroll to position [2594, 0]
